Goal: Task Accomplishment & Management: Use online tool/utility

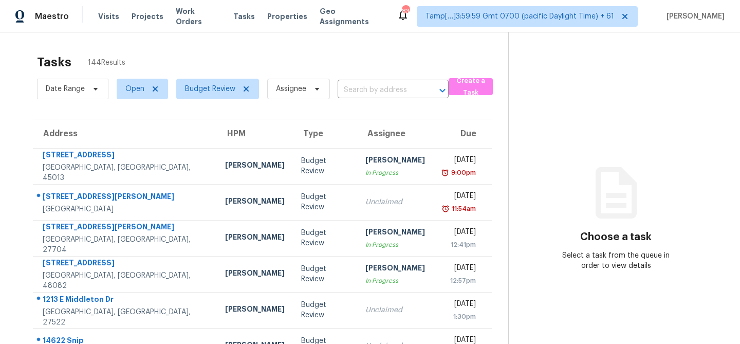
click at [555, 86] on section "Choose a task Select a task from the queue in order to view details" at bounding box center [615, 283] width 215 height 503
click at [553, 102] on section "Choose a task Select a task from the queue in order to view details" at bounding box center [615, 283] width 215 height 503
click at [559, 103] on section "Choose a task Select a task from the queue in order to view details" at bounding box center [615, 283] width 215 height 503
click at [550, 102] on section "Choose a task Select a task from the queue in order to view details" at bounding box center [615, 283] width 215 height 503
click at [556, 103] on section "Choose a task Select a task from the queue in order to view details" at bounding box center [615, 283] width 215 height 503
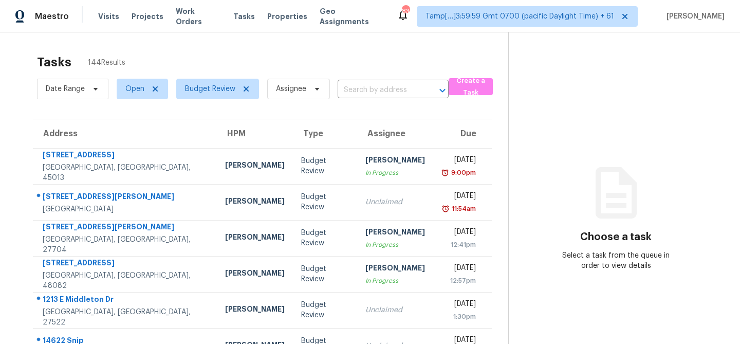
click at [543, 102] on section "Choose a task Select a task from the queue in order to view details" at bounding box center [615, 283] width 215 height 503
click at [114, 16] on span "Visits" at bounding box center [108, 16] width 21 height 10
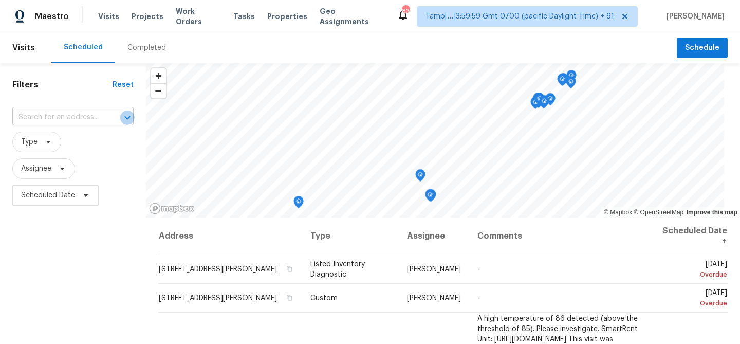
click at [126, 117] on icon "Open" at bounding box center [127, 118] width 12 height 12
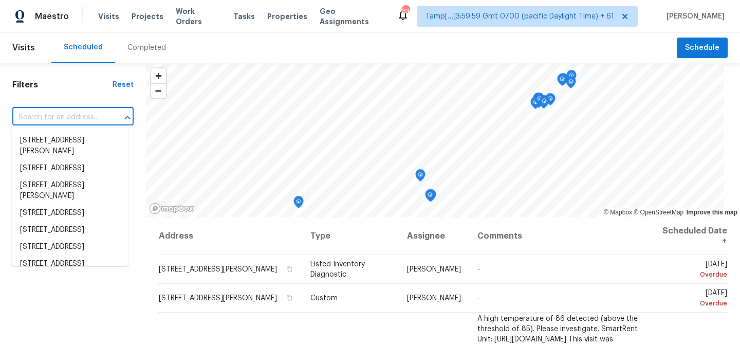
click at [126, 117] on icon "Close" at bounding box center [127, 118] width 12 height 12
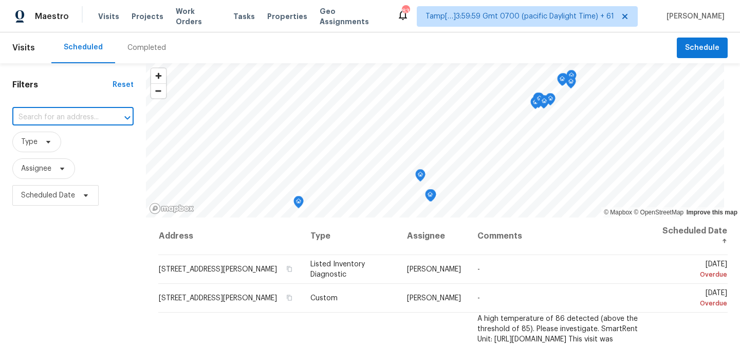
click at [126, 117] on icon "Open" at bounding box center [127, 118] width 12 height 12
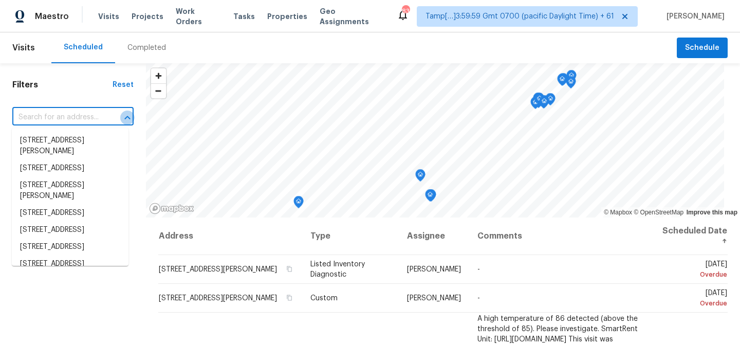
click at [126, 117] on icon "Close" at bounding box center [127, 118] width 12 height 12
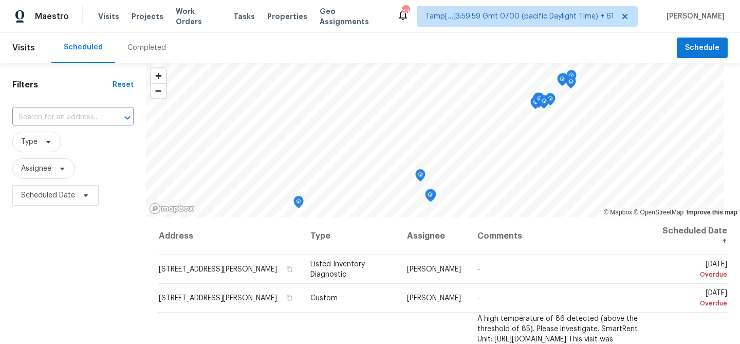
click at [423, 41] on div "Scheduled Completed" at bounding box center [363, 47] width 625 height 31
